Goal: Task Accomplishment & Management: Use online tool/utility

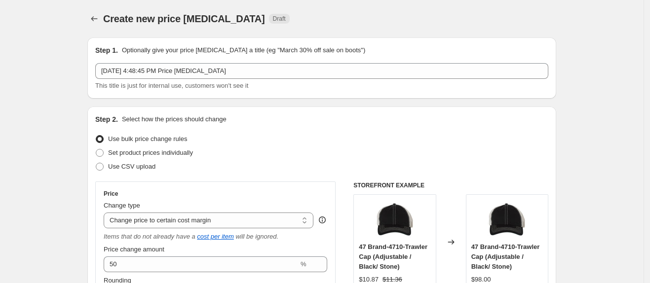
select select "margin"
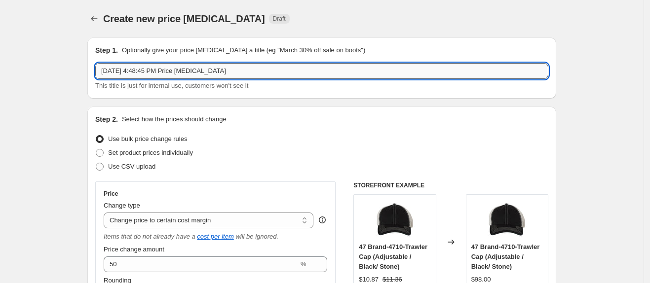
click at [207, 70] on input "[DATE] 4:48:45 PM Price [MEDICAL_DATA]" at bounding box center [321, 71] width 453 height 16
type input "Price Code - Closeout Program Price Fix No CO from 8-14 import - 20250820"
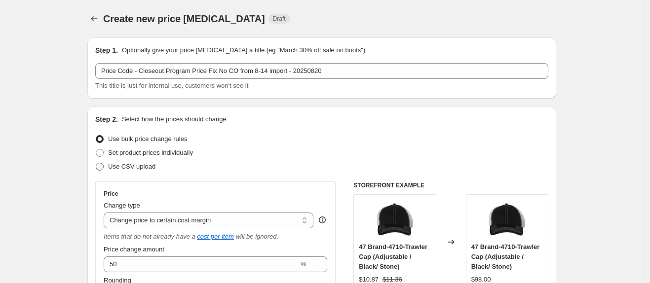
click at [104, 167] on span at bounding box center [100, 167] width 8 height 8
click at [96, 163] on input "Use CSV upload" at bounding box center [96, 163] width 0 height 0
radio input "true"
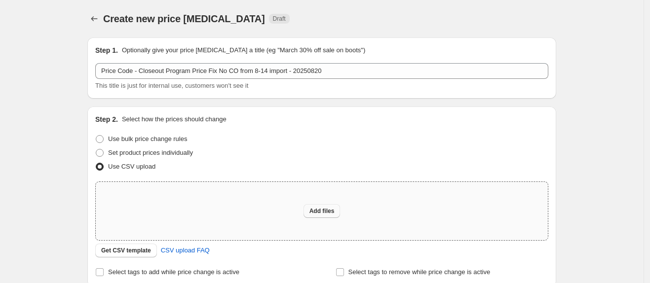
click at [319, 206] on button "Add files" at bounding box center [321, 211] width 37 height 14
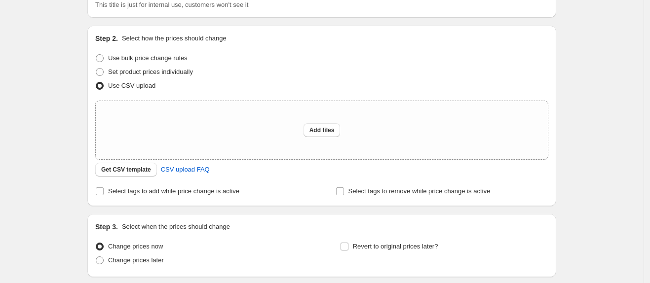
scroll to position [81, 0]
click at [326, 131] on span "Add files" at bounding box center [321, 130] width 25 height 8
type input "C:\fakepath\20250820 Program Price Override Fix - NO CO.csv"
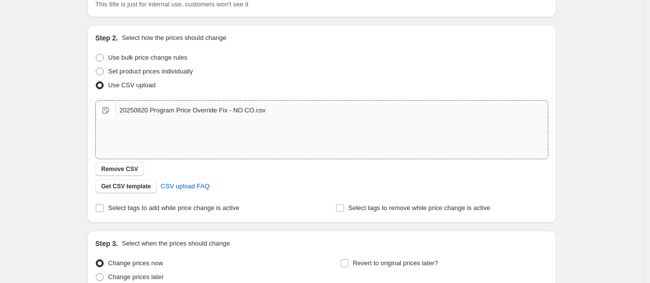
scroll to position [174, 0]
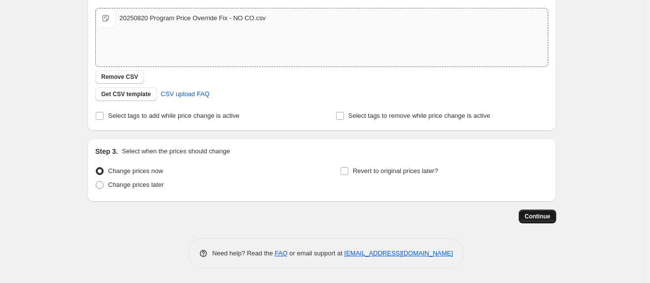
click at [543, 217] on span "Continue" at bounding box center [537, 217] width 26 height 8
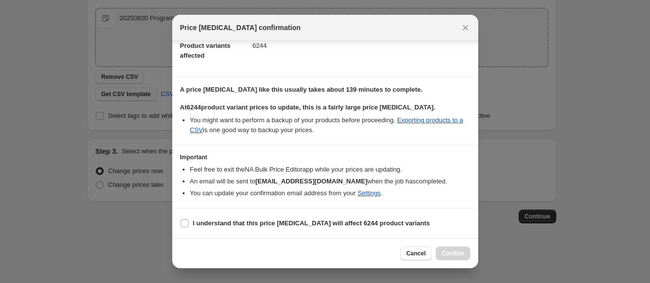
scroll to position [60, 0]
click at [185, 225] on input "I understand that this price [MEDICAL_DATA] will affect 6244 product variants" at bounding box center [185, 223] width 8 height 8
checkbox input "true"
click at [452, 255] on span "Confirm" at bounding box center [452, 254] width 23 height 8
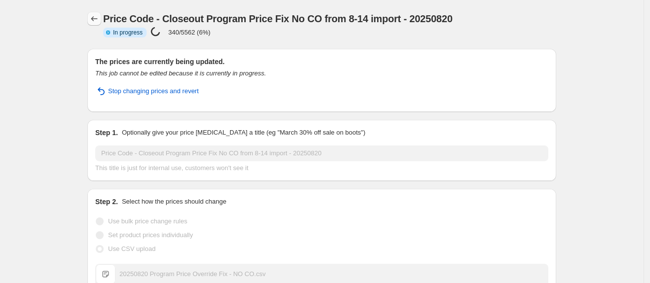
click at [96, 22] on icon "Price change jobs" at bounding box center [94, 19] width 10 height 10
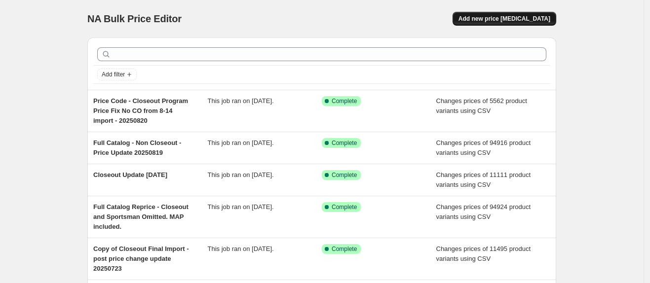
click at [533, 15] on span "Add new price [MEDICAL_DATA]" at bounding box center [504, 19] width 92 height 8
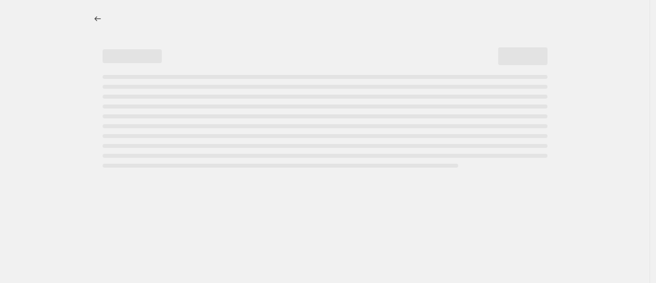
select select "percentage"
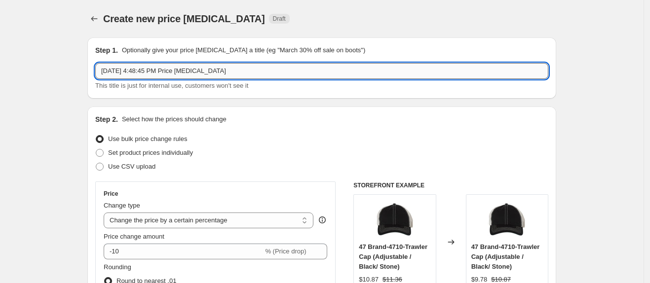
click at [233, 73] on input "[DATE] 4:48:45 PM Price [MEDICAL_DATA]" at bounding box center [321, 71] width 453 height 16
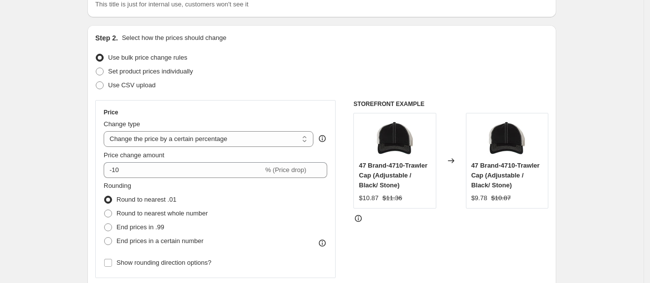
scroll to position [82, 0]
type input "Closeout from 8-14 Price Code Program Price Fix ONLY 20250820"
click at [102, 83] on span at bounding box center [100, 84] width 8 height 8
click at [96, 81] on input "Use CSV upload" at bounding box center [96, 80] width 0 height 0
radio input "true"
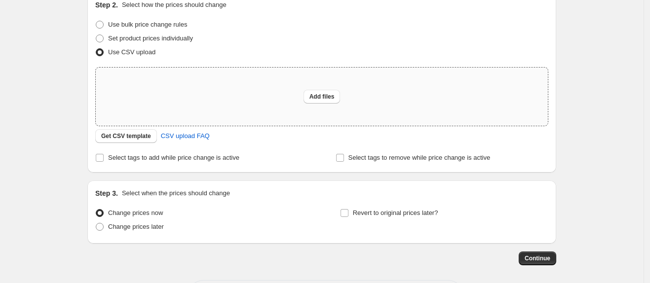
scroll to position [115, 0]
click at [321, 95] on span "Add files" at bounding box center [321, 96] width 25 height 8
type input "C:\fakepath\Program Price Closeout Update of 8-14 co file 20200820.csv"
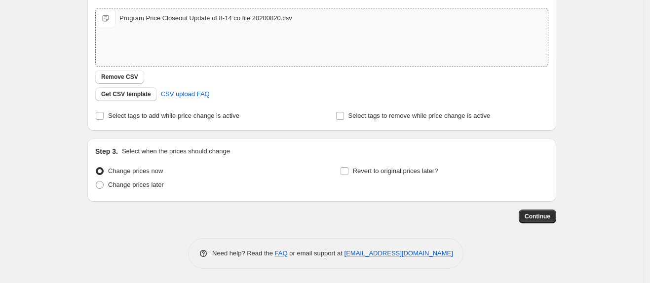
scroll to position [173, 0]
click at [533, 217] on span "Continue" at bounding box center [537, 217] width 26 height 8
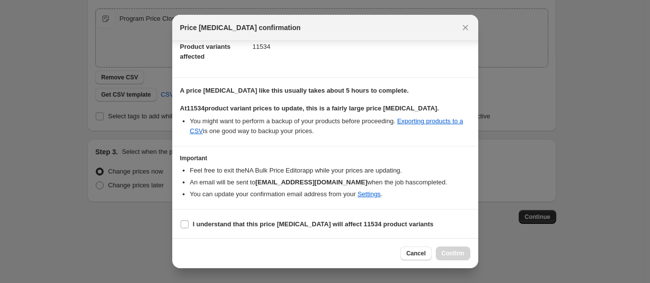
scroll to position [49, 0]
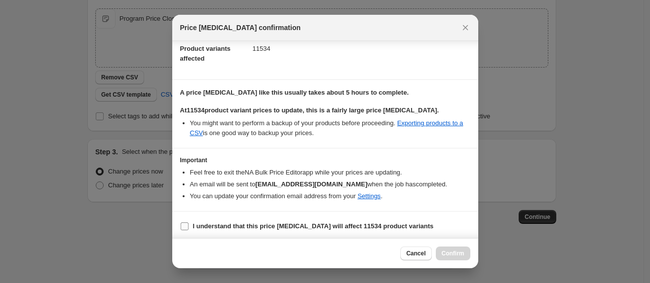
click at [190, 229] on label "I understand that this price [MEDICAL_DATA] will affect 11534 product variants" at bounding box center [307, 226] width 254 height 14
click at [188, 229] on input "I understand that this price [MEDICAL_DATA] will affect 11534 product variants" at bounding box center [185, 226] width 8 height 8
checkbox input "true"
click at [456, 252] on span "Confirm" at bounding box center [452, 254] width 23 height 8
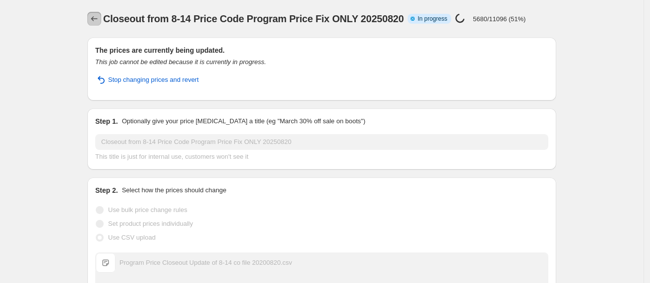
click at [98, 17] on icon "Price change jobs" at bounding box center [94, 19] width 10 height 10
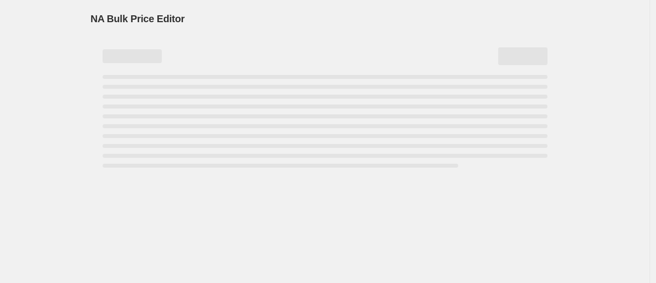
click at [400, 113] on div "Page loading" at bounding box center [325, 121] width 445 height 93
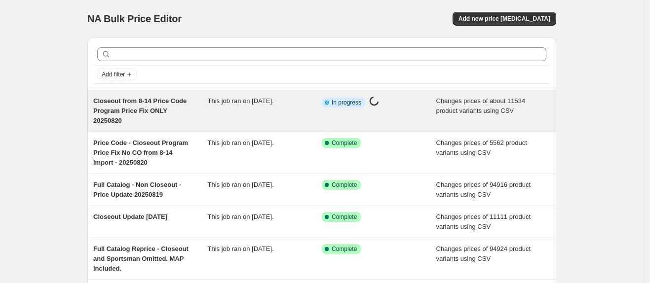
click at [245, 119] on div "This job ran on [DATE]." at bounding box center [265, 111] width 114 height 30
click at [245, 106] on div "This job ran on [DATE]." at bounding box center [265, 111] width 114 height 30
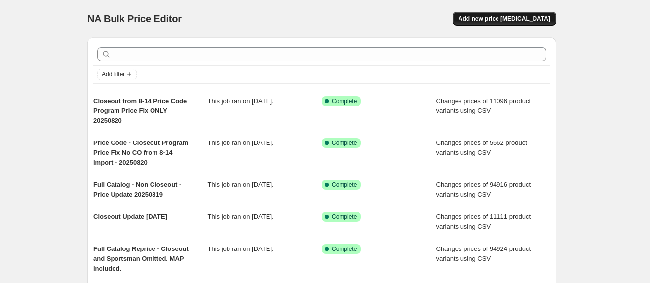
click at [486, 22] on span "Add new price [MEDICAL_DATA]" at bounding box center [504, 19] width 92 height 8
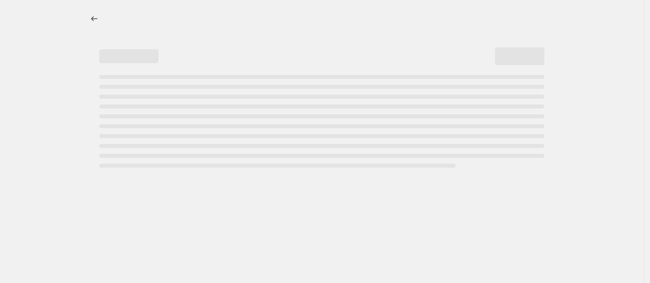
select select "percentage"
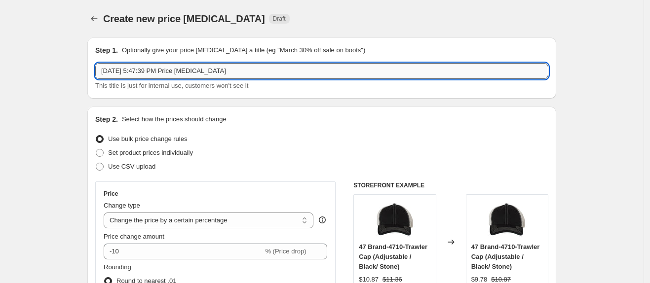
click at [213, 71] on input "[DATE] 5:47:39 PM Price [MEDICAL_DATA]" at bounding box center [321, 71] width 453 height 16
type input "Richardson MAP Update"
click at [104, 163] on span at bounding box center [100, 167] width 8 height 8
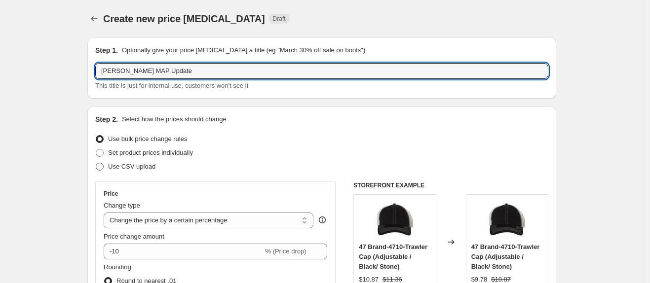
click at [96, 163] on input "Use CSV upload" at bounding box center [96, 163] width 0 height 0
radio input "true"
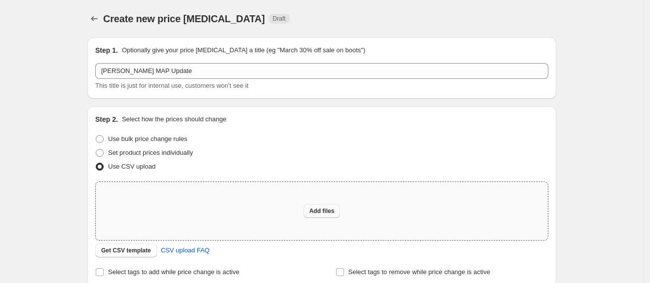
click at [324, 204] on button "Add files" at bounding box center [321, 211] width 37 height 14
type input "C:\fakepath\CSO Richardson MAP Pricing OVERRIDE NO CO 20250820.csv"
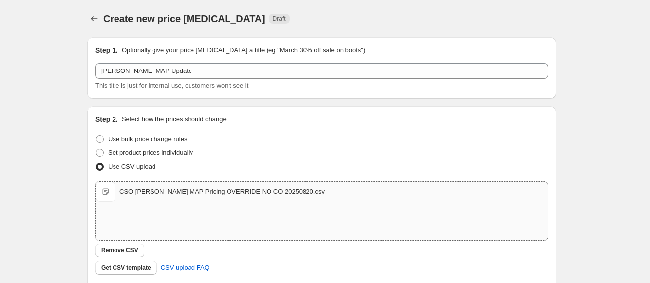
scroll to position [174, 0]
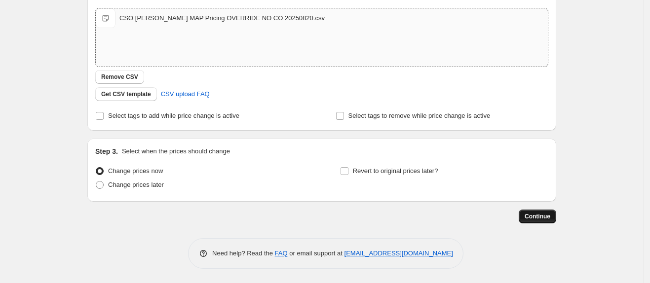
click at [531, 214] on span "Continue" at bounding box center [537, 217] width 26 height 8
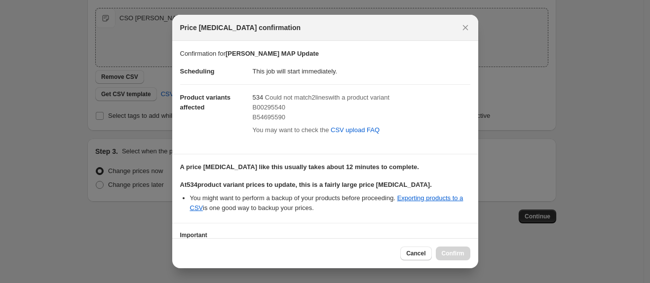
scroll to position [76, 0]
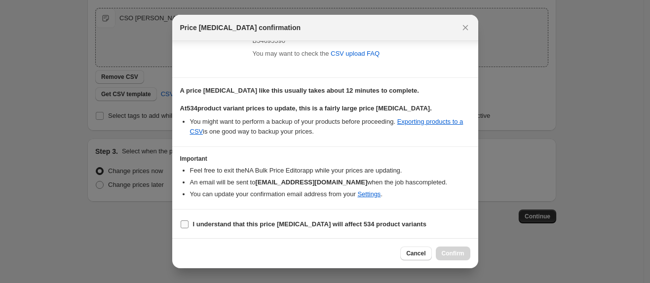
click at [187, 223] on input "I understand that this price change job will affect 534 product variants" at bounding box center [185, 224] width 8 height 8
checkbox input "true"
click at [460, 252] on span "Confirm" at bounding box center [452, 254] width 23 height 8
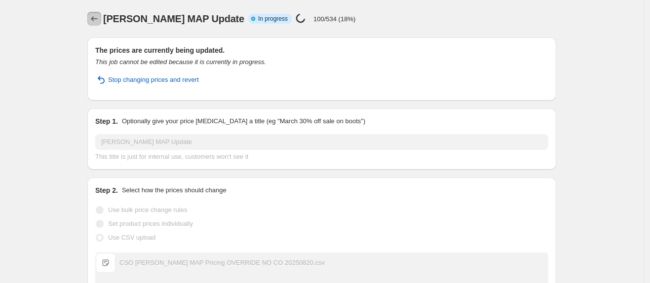
click at [98, 22] on icon "Price change jobs" at bounding box center [94, 19] width 10 height 10
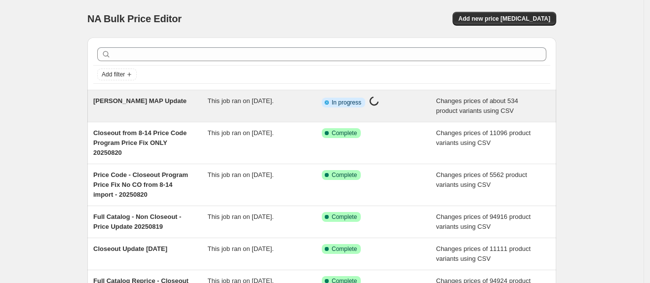
click at [232, 105] on div "This job ran on [DATE]." at bounding box center [265, 106] width 114 height 20
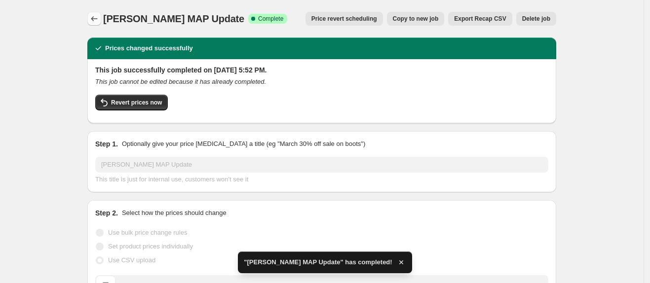
click at [96, 24] on button "Price change jobs" at bounding box center [94, 19] width 14 height 14
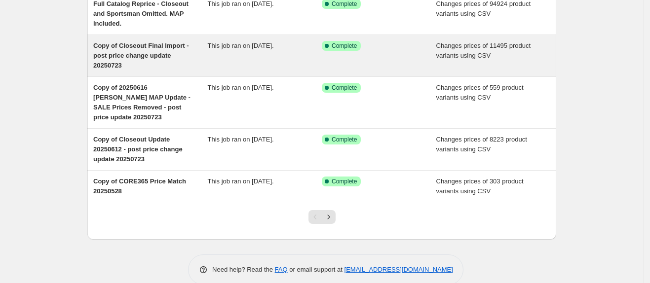
scroll to position [277, 0]
